Goal: Contribute content

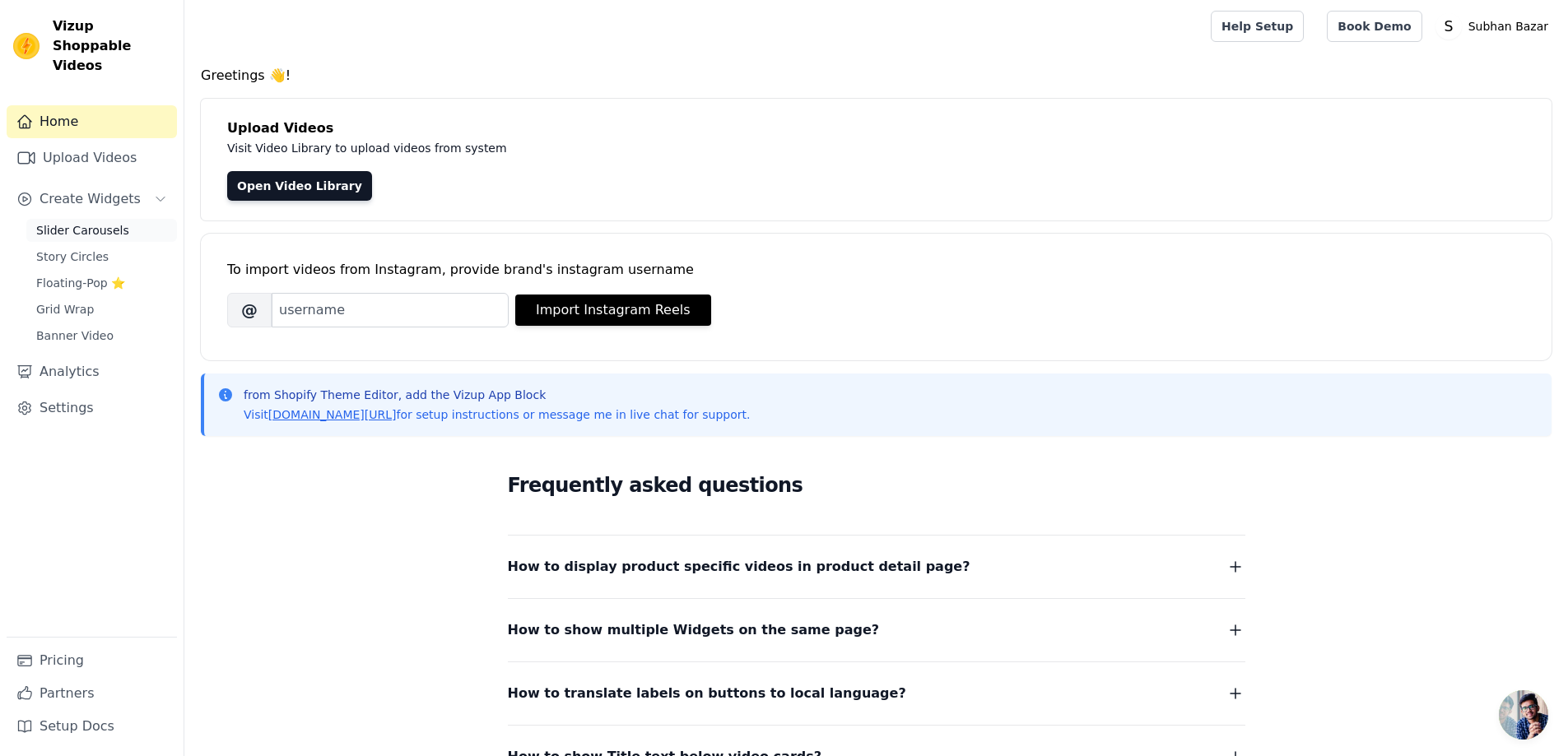
click at [107, 222] on span "Slider Carousels" at bounding box center [82, 230] width 93 height 17
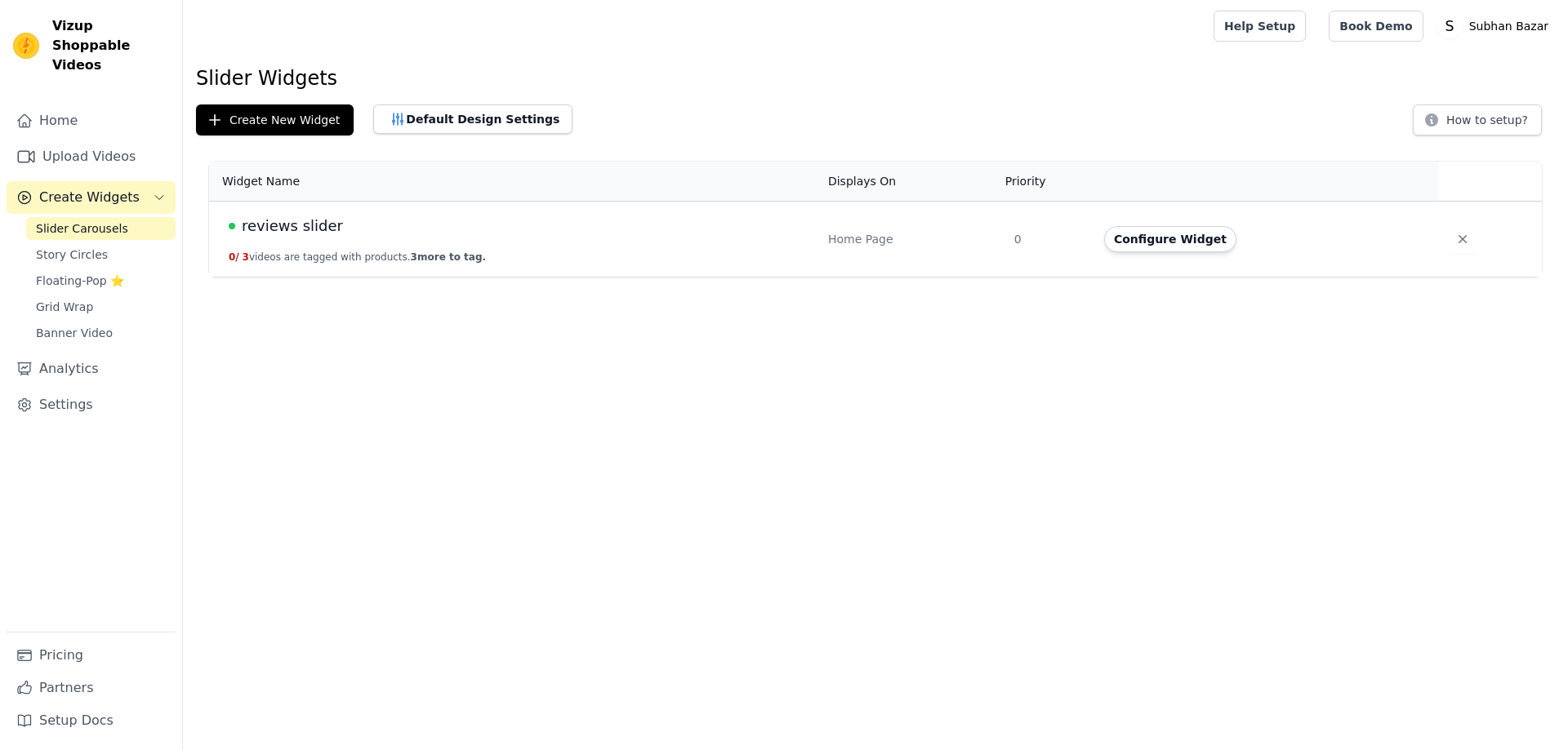
click at [320, 218] on span "reviews slider" at bounding box center [292, 226] width 101 height 23
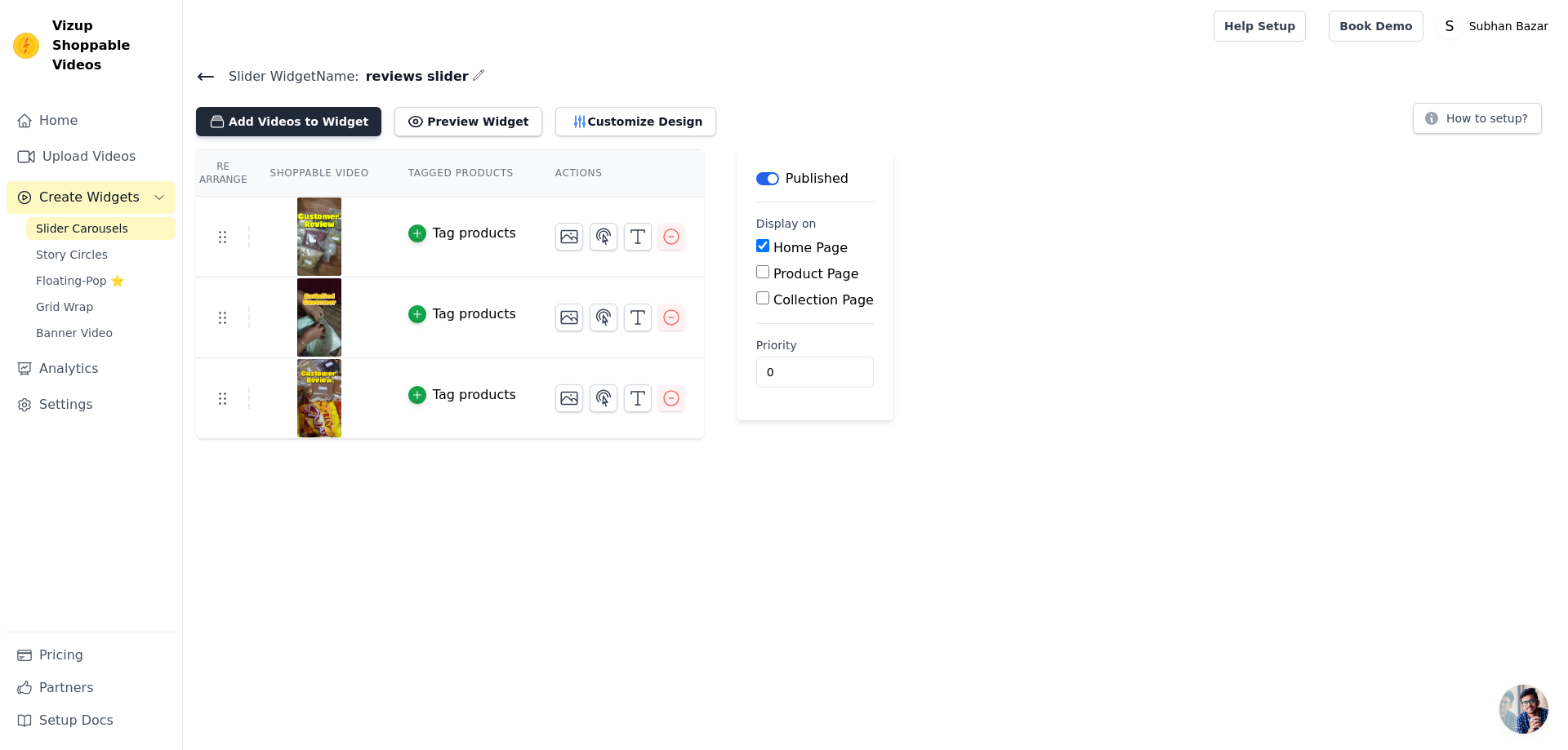
click at [242, 115] on button "Add Videos to Widget" at bounding box center [289, 122] width 186 height 30
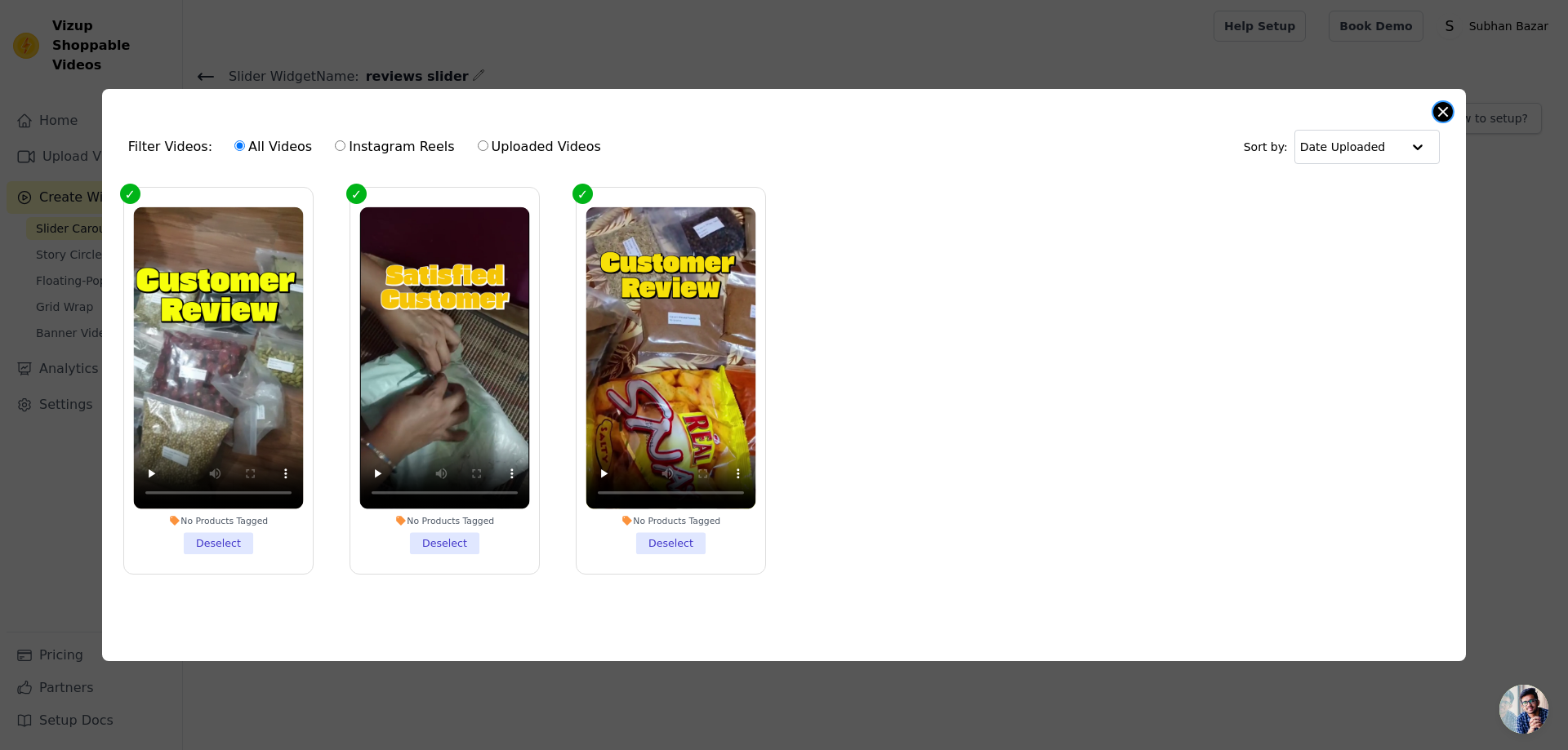
click at [1445, 102] on button "Close modal" at bounding box center [1443, 111] width 19 height 19
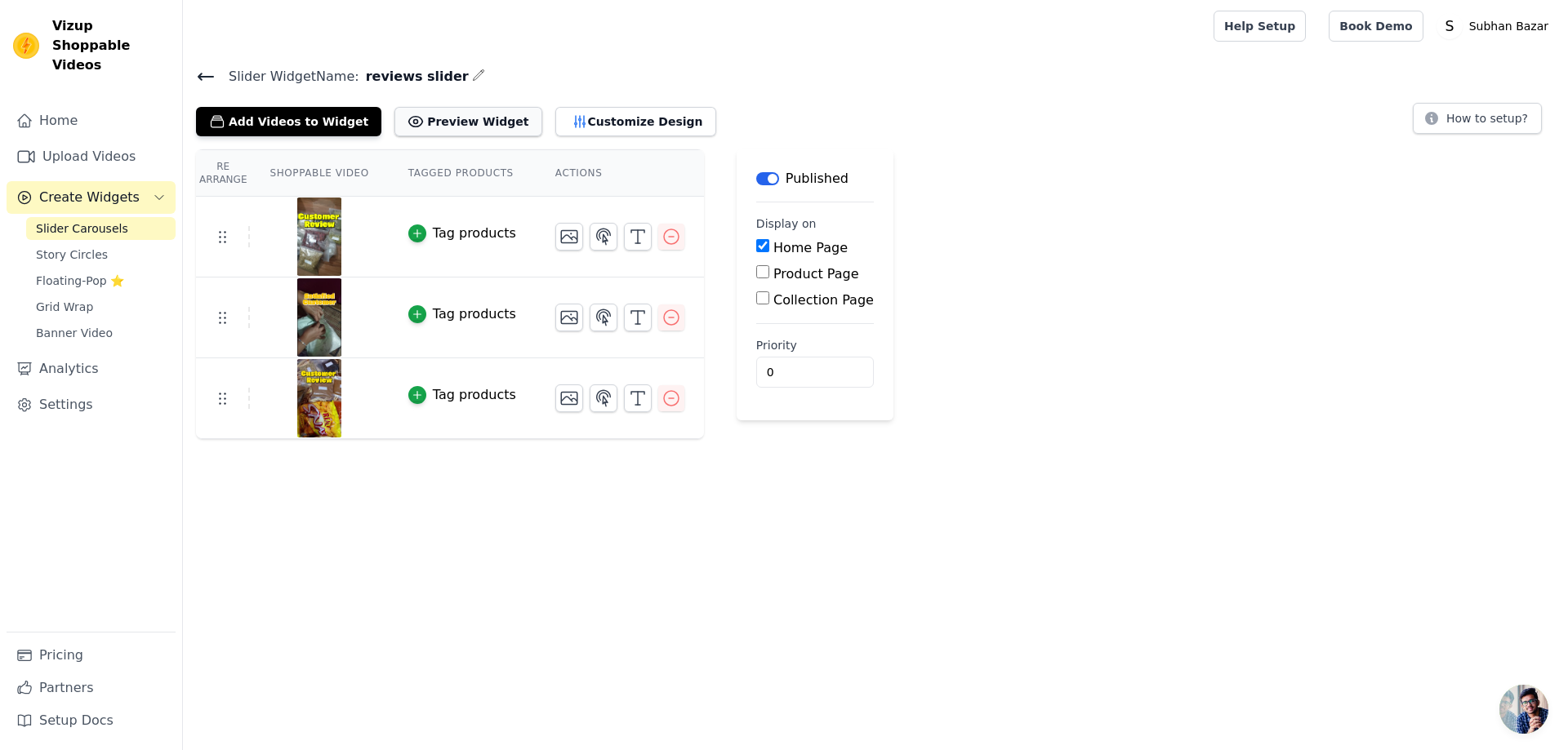
click at [447, 131] on button "Preview Widget" at bounding box center [468, 122] width 147 height 30
click at [202, 78] on icon at bounding box center [205, 76] width 19 height 19
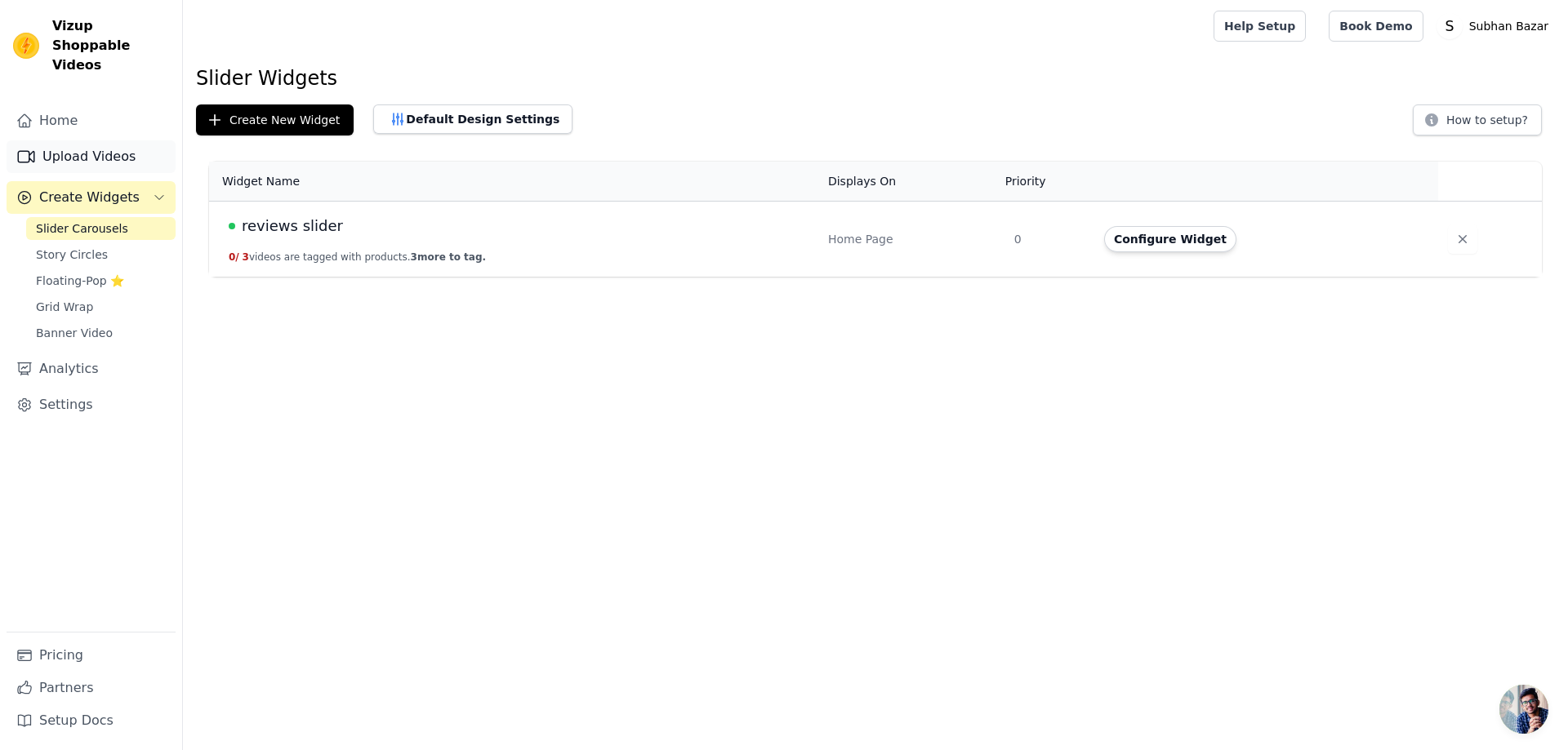
click at [110, 140] on link "Upload Videos" at bounding box center [91, 156] width 169 height 32
click at [79, 140] on link "Upload Videos" at bounding box center [91, 156] width 169 height 32
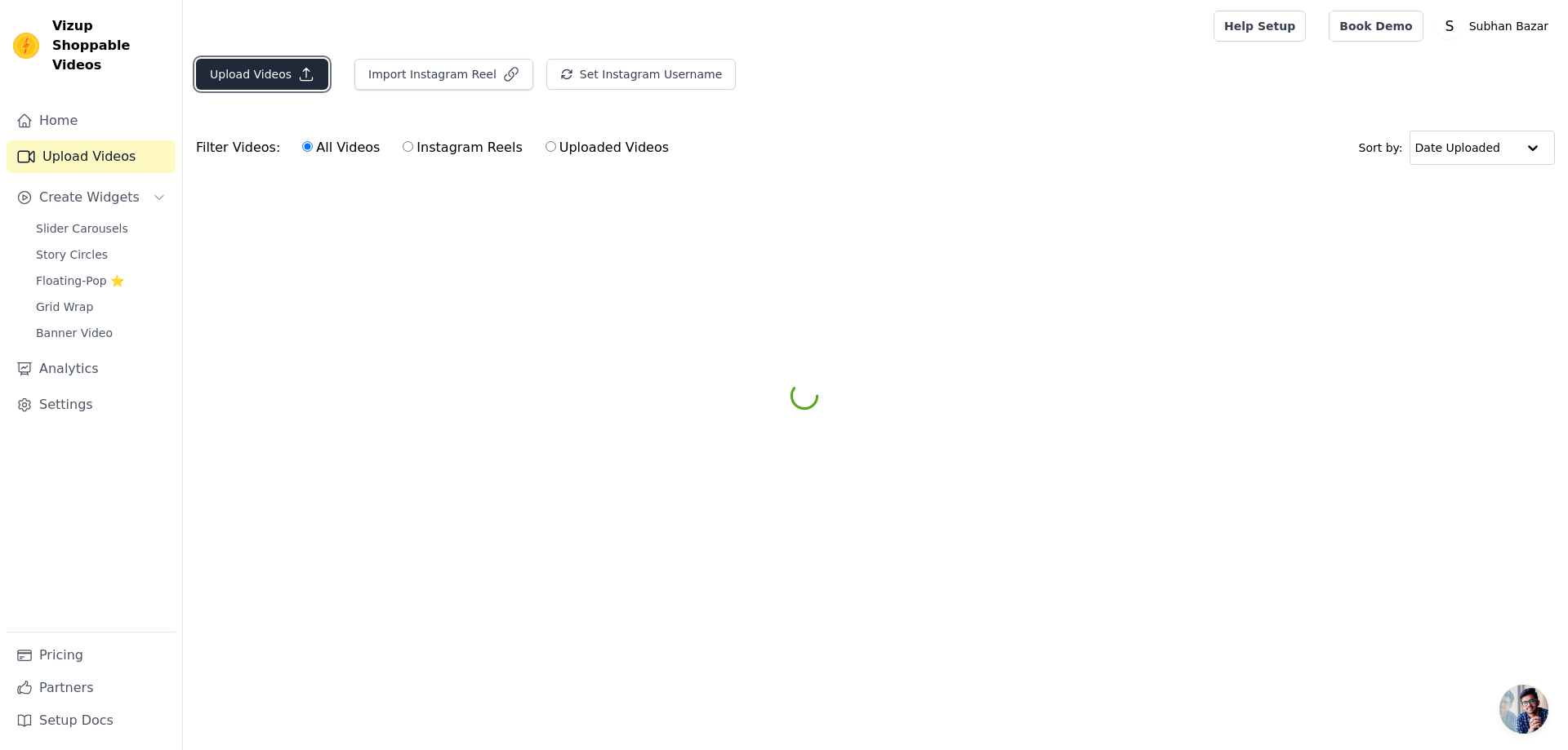
click at [272, 82] on button "Upload Videos" at bounding box center [262, 73] width 132 height 31
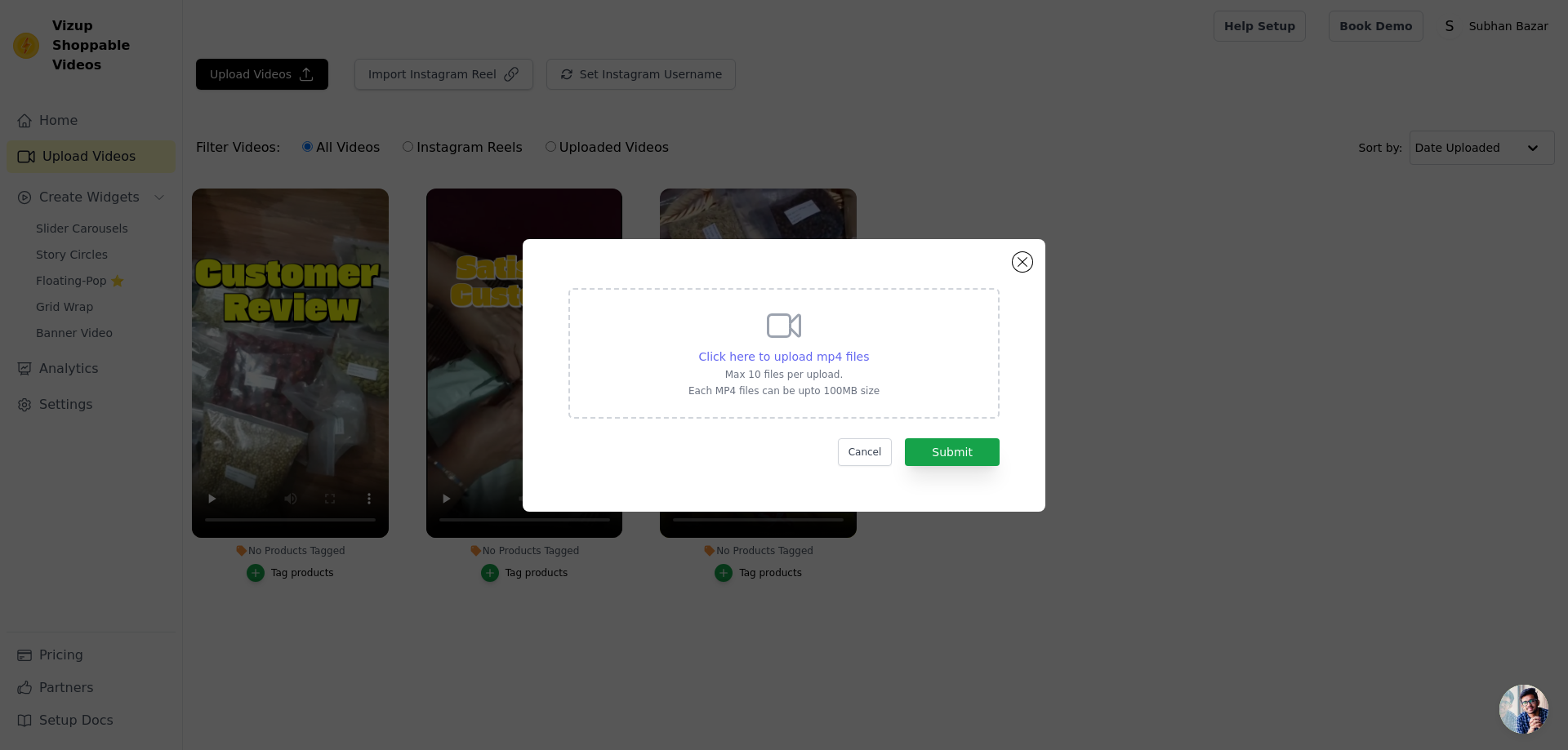
click at [836, 350] on span "Click here to upload mp4 files" at bounding box center [784, 356] width 171 height 13
click at [868, 349] on input "Click here to upload mp4 files Max 10 files per upload. Each MP4 files can be u…" at bounding box center [868, 348] width 1 height 1
type input "C:\fakepath\Costumer Review_2.mp4"
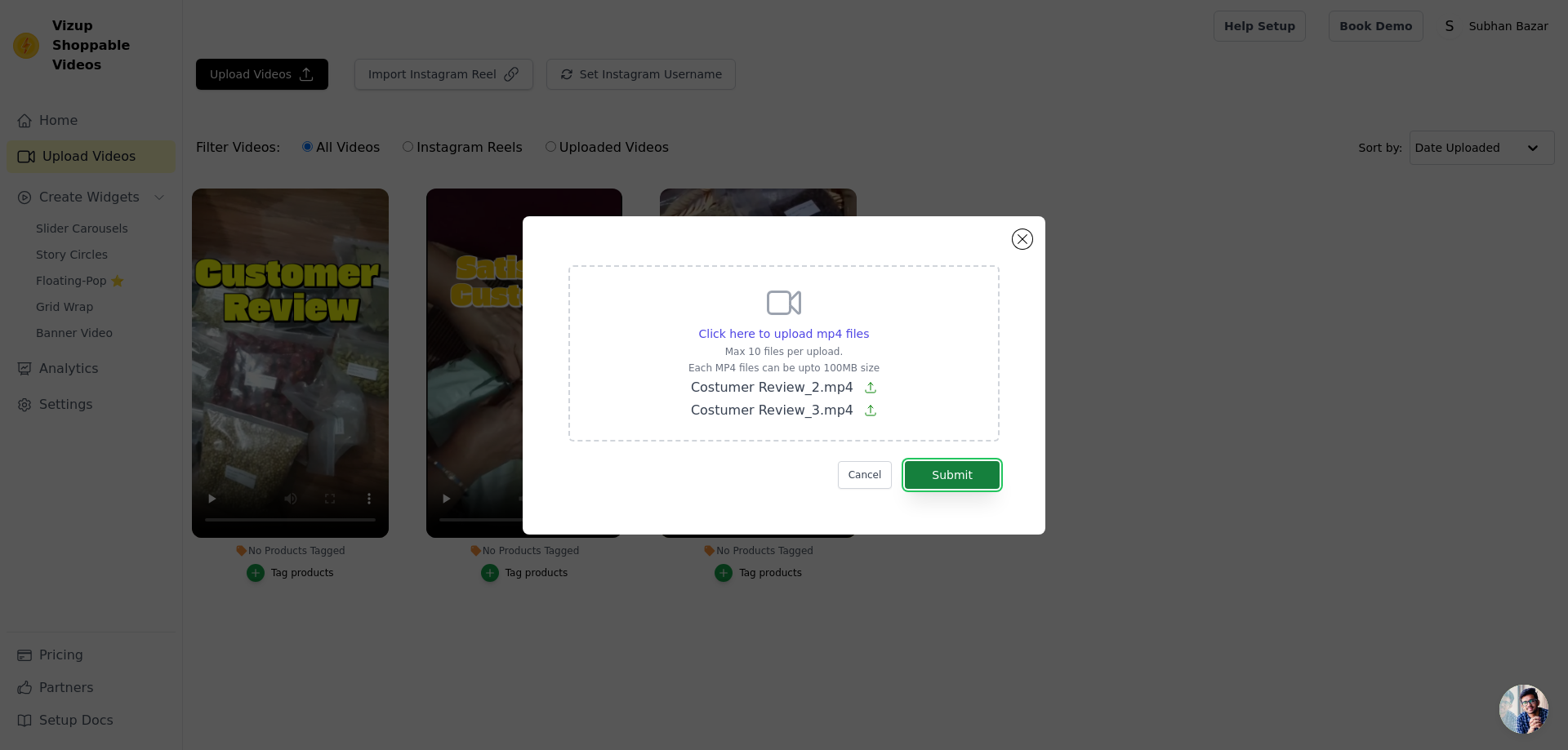
click at [949, 466] on button "Submit" at bounding box center [952, 475] width 95 height 28
click at [1021, 245] on button "Close modal" at bounding box center [1022, 239] width 19 height 19
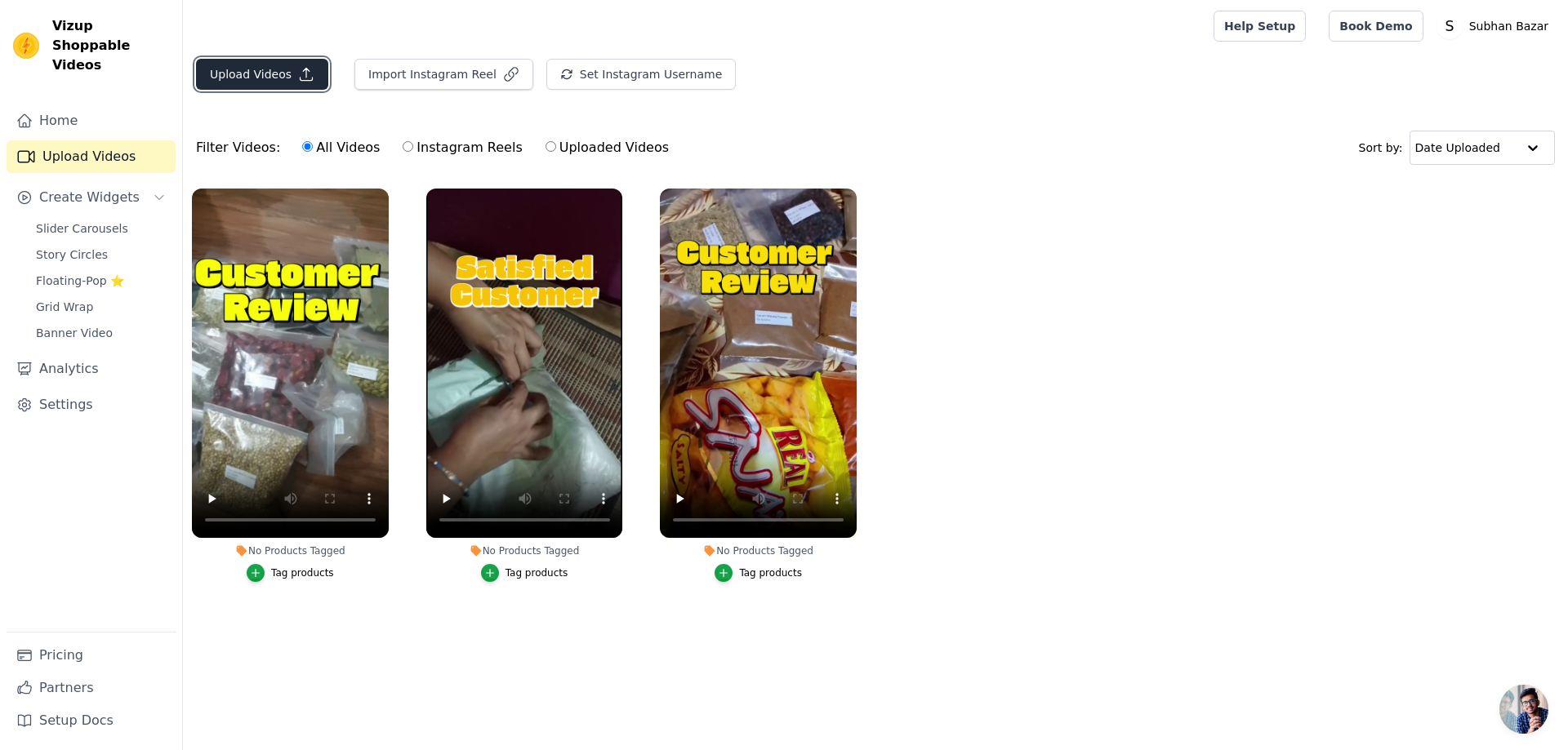
click at [232, 80] on button "Upload Videos" at bounding box center [262, 73] width 132 height 31
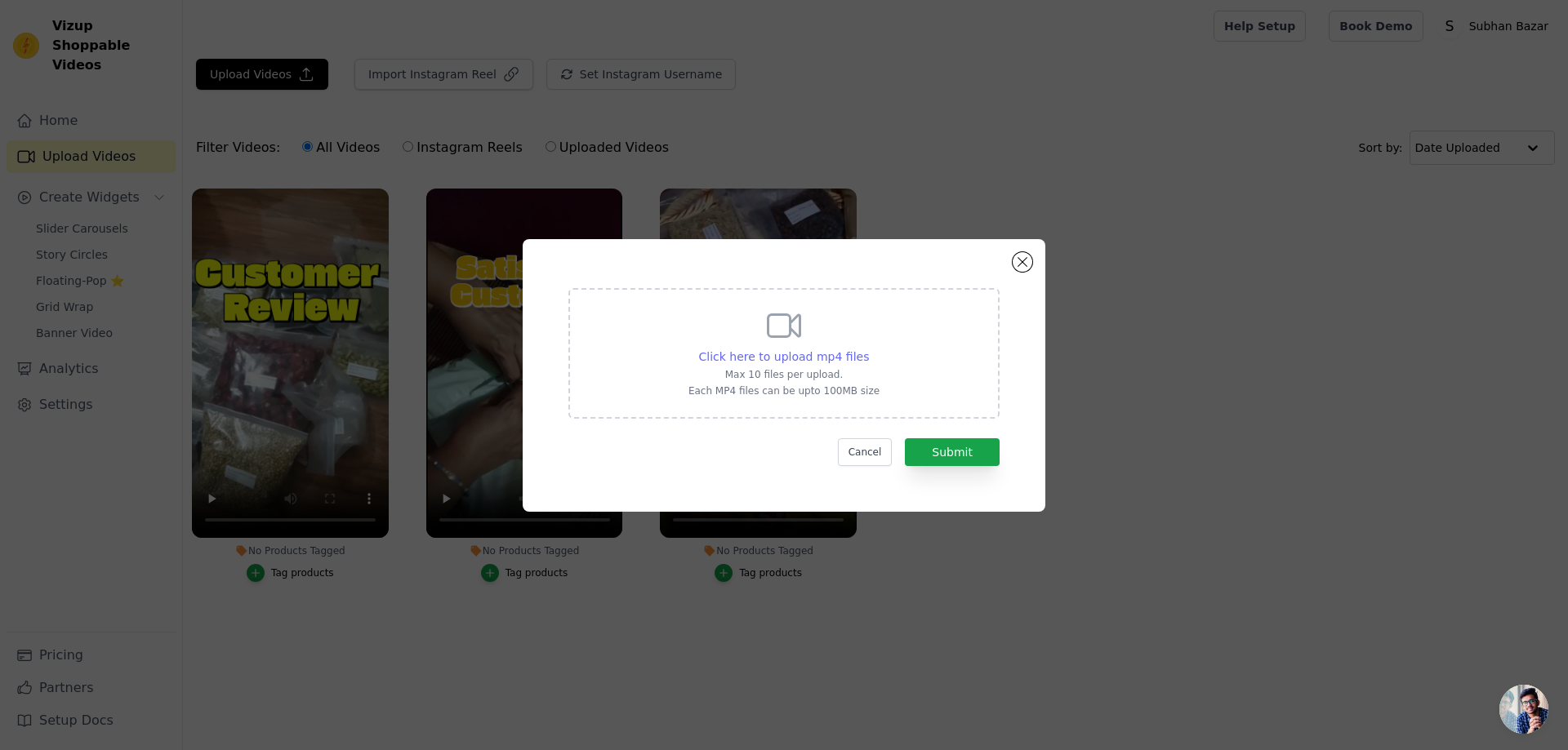
click at [821, 359] on span "Click here to upload mp4 files" at bounding box center [784, 356] width 171 height 13
click at [868, 349] on input "Click here to upload mp4 files Max 10 files per upload. Each MP4 files can be u…" at bounding box center [868, 348] width 1 height 1
type input "C:\fakepath\Costumer Review_3.mp4"
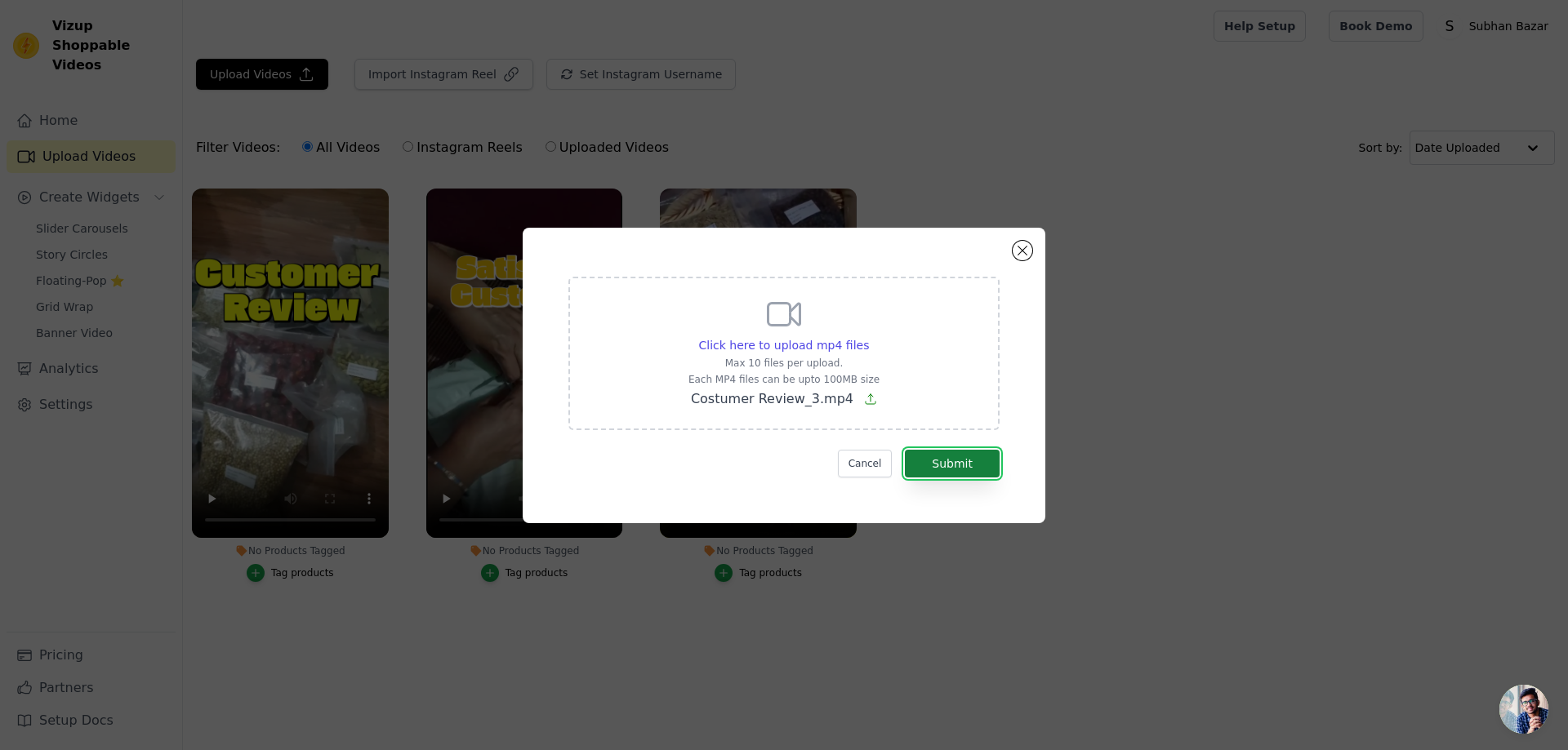
click at [909, 464] on button "Submit" at bounding box center [952, 464] width 95 height 28
